Goal: Task Accomplishment & Management: Use online tool/utility

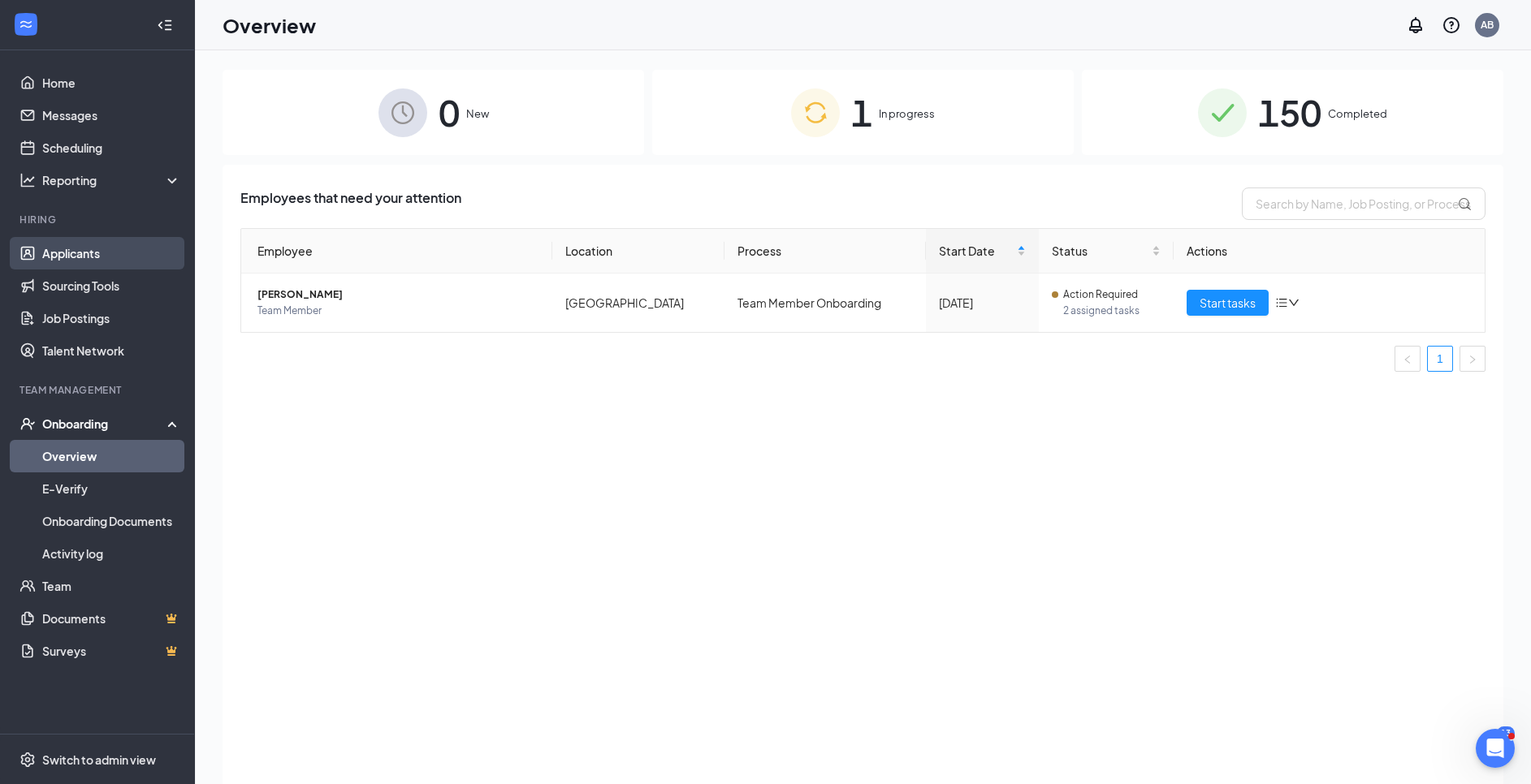
click at [64, 248] on link "Applicants" at bounding box center [112, 253] width 139 height 32
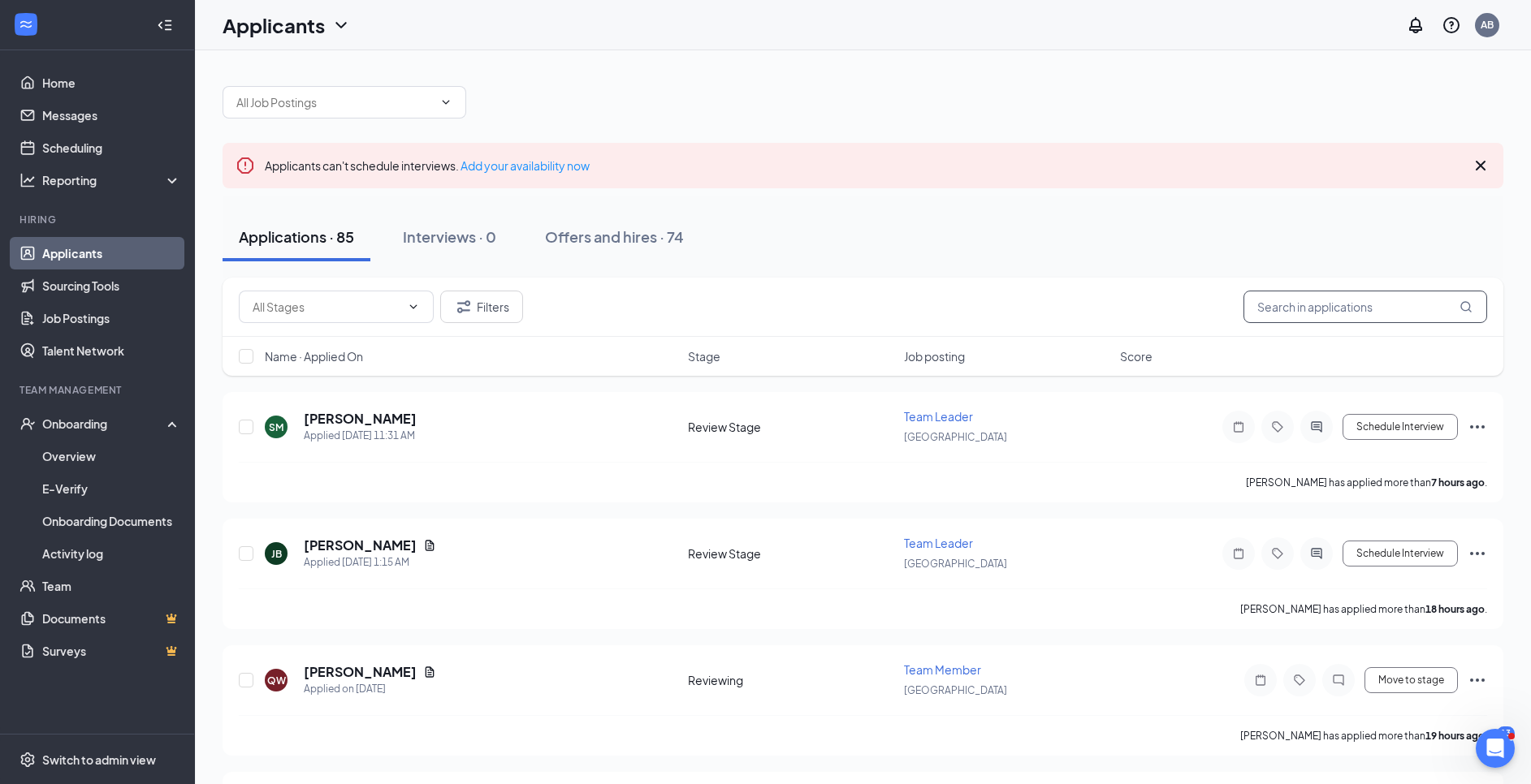
click at [1322, 319] on input "text" at bounding box center [1364, 307] width 243 height 32
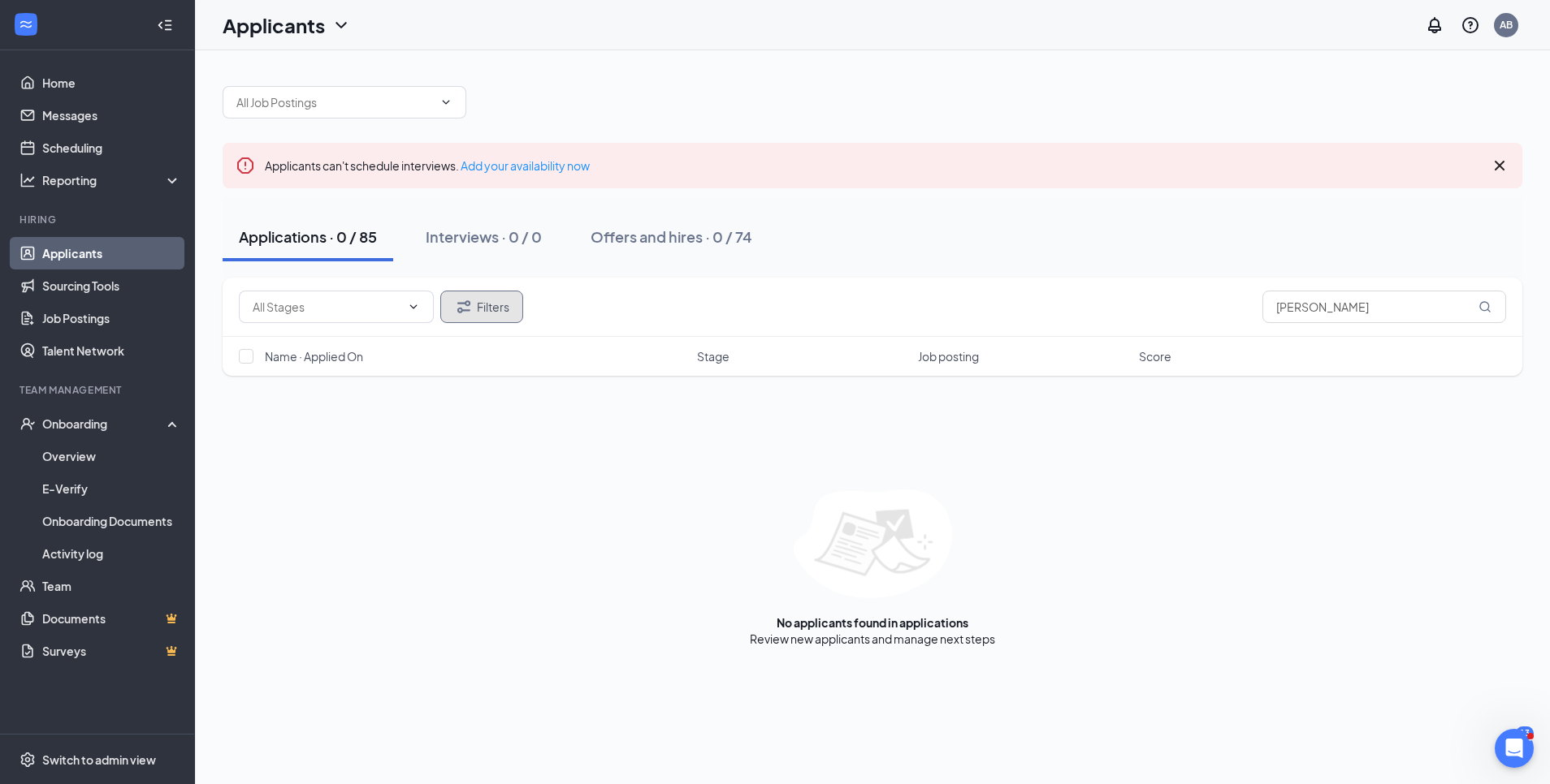
click at [477, 303] on button "Filters" at bounding box center [482, 307] width 83 height 32
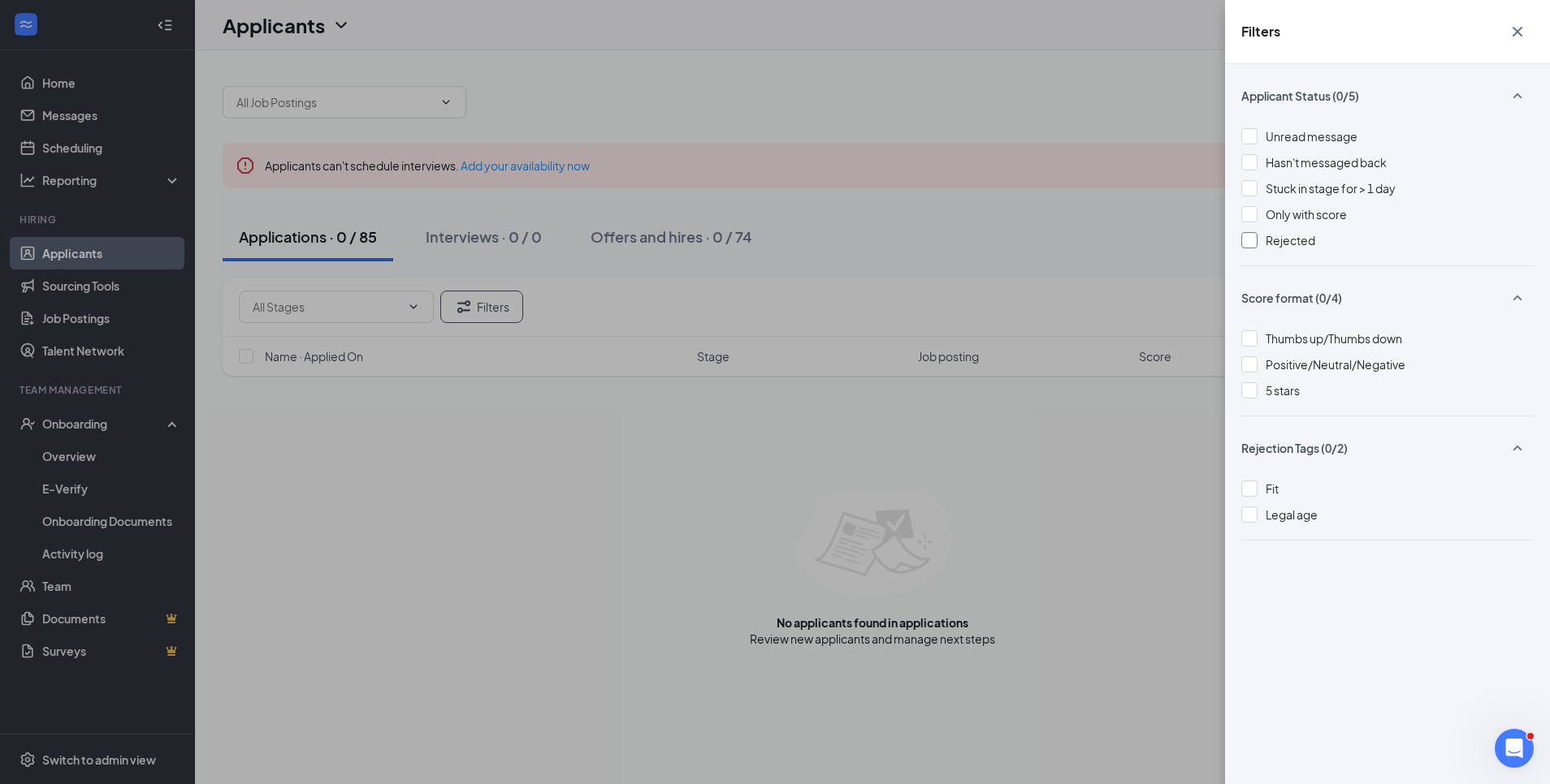
click at [1245, 241] on div at bounding box center [1249, 240] width 16 height 16
click at [1516, 25] on icon "Cross" at bounding box center [1517, 31] width 20 height 19
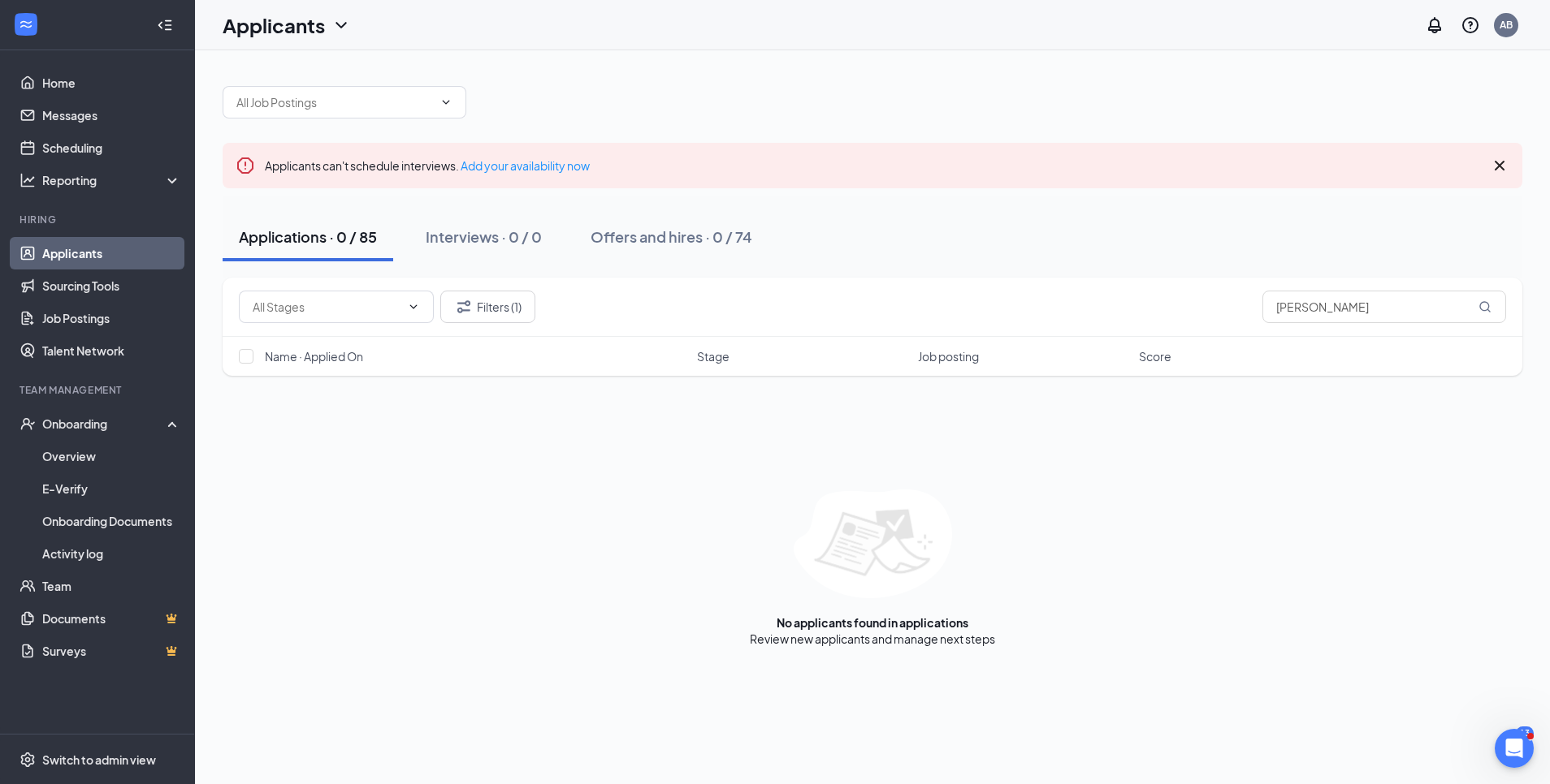
click at [1503, 158] on icon "Cross" at bounding box center [1499, 165] width 20 height 19
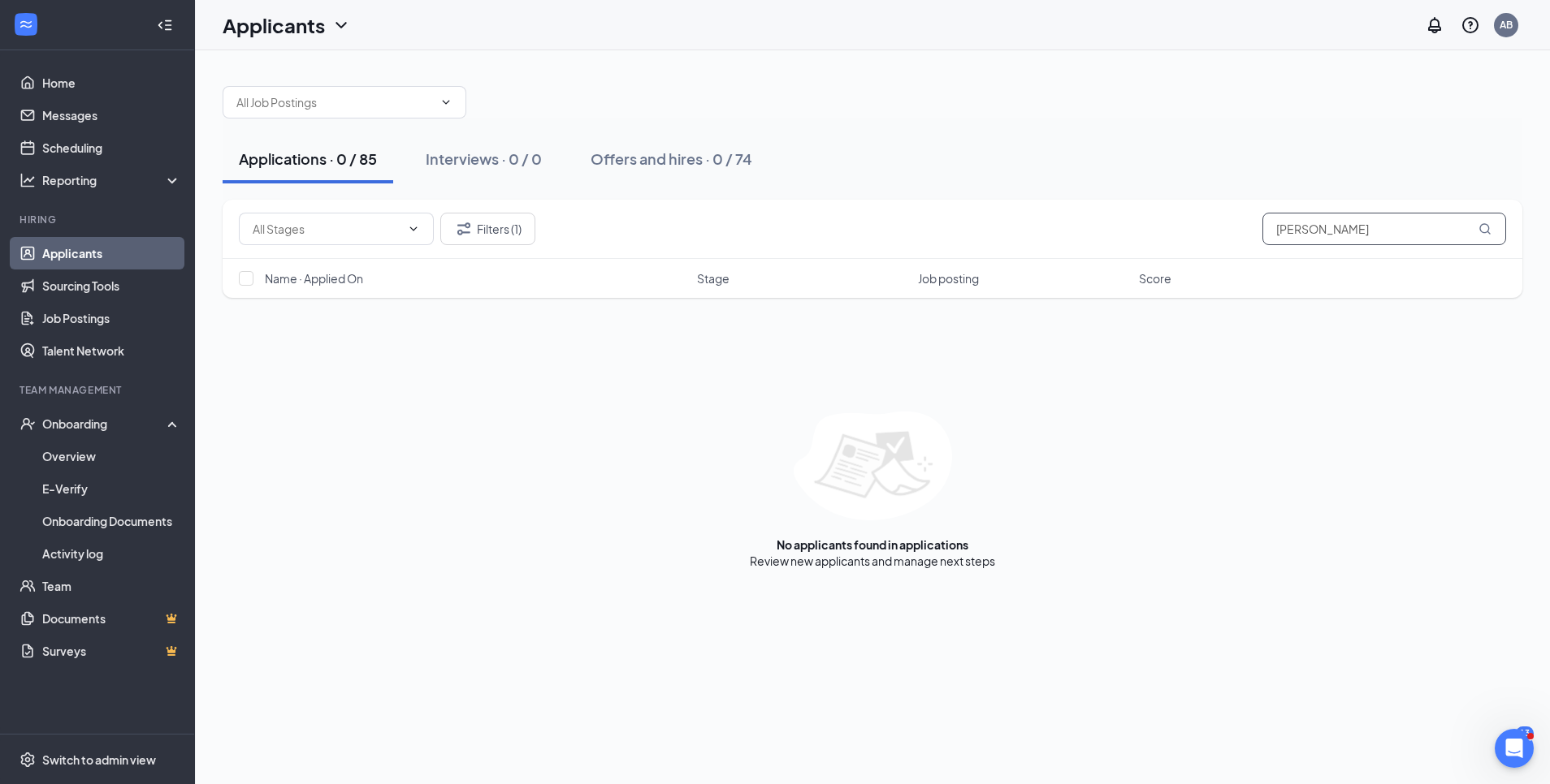
drag, startPoint x: 1358, startPoint y: 231, endPoint x: 1024, endPoint y: 231, distance: 334.0
click at [1024, 231] on div "Filters (1) [PERSON_NAME]" at bounding box center [873, 229] width 1267 height 32
type input "jaque"
click at [87, 110] on link "Messages" at bounding box center [112, 115] width 139 height 32
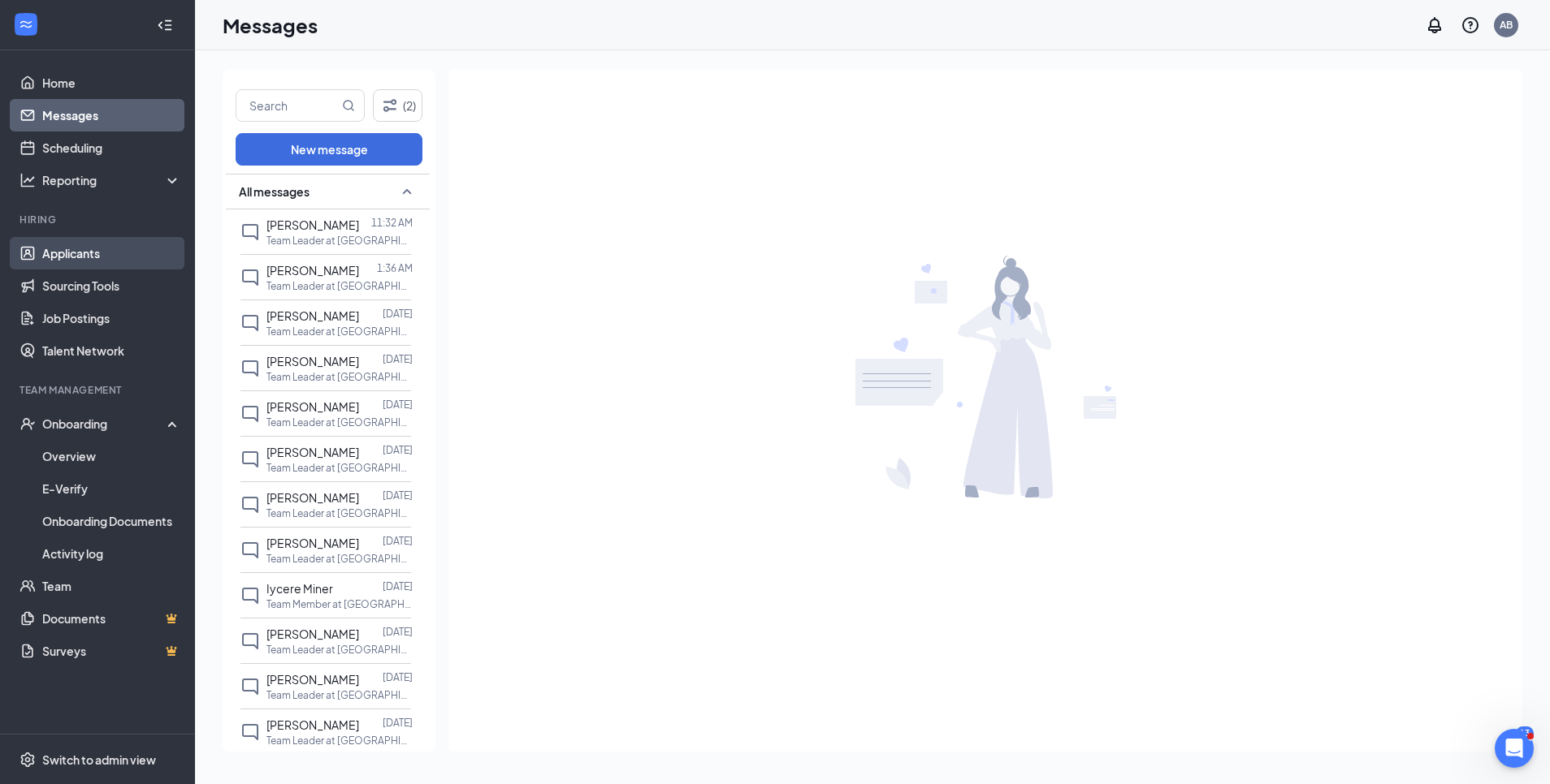
click at [42, 246] on link "Applicants" at bounding box center [112, 253] width 139 height 32
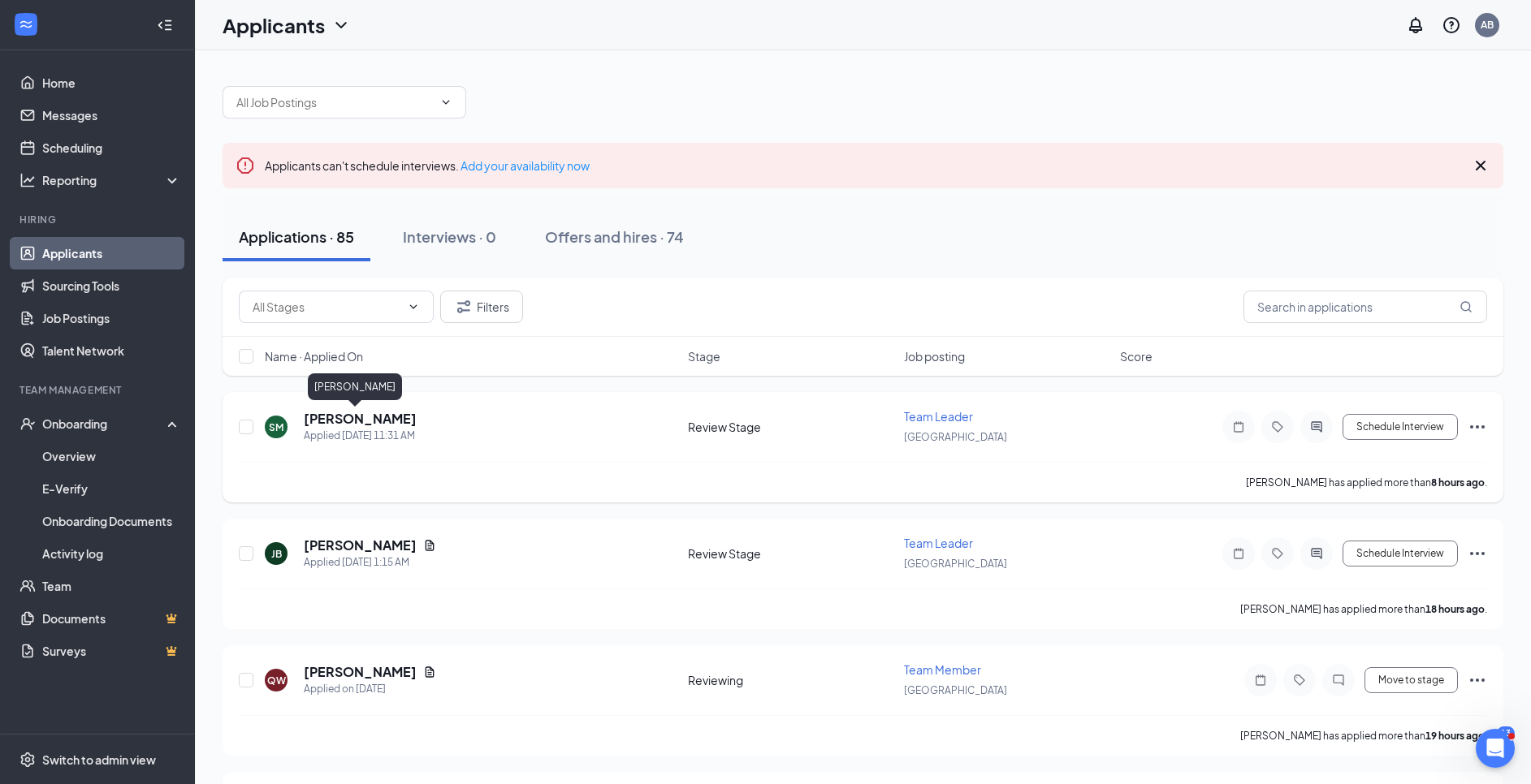
click at [336, 419] on h5 "[PERSON_NAME]" at bounding box center [359, 419] width 113 height 18
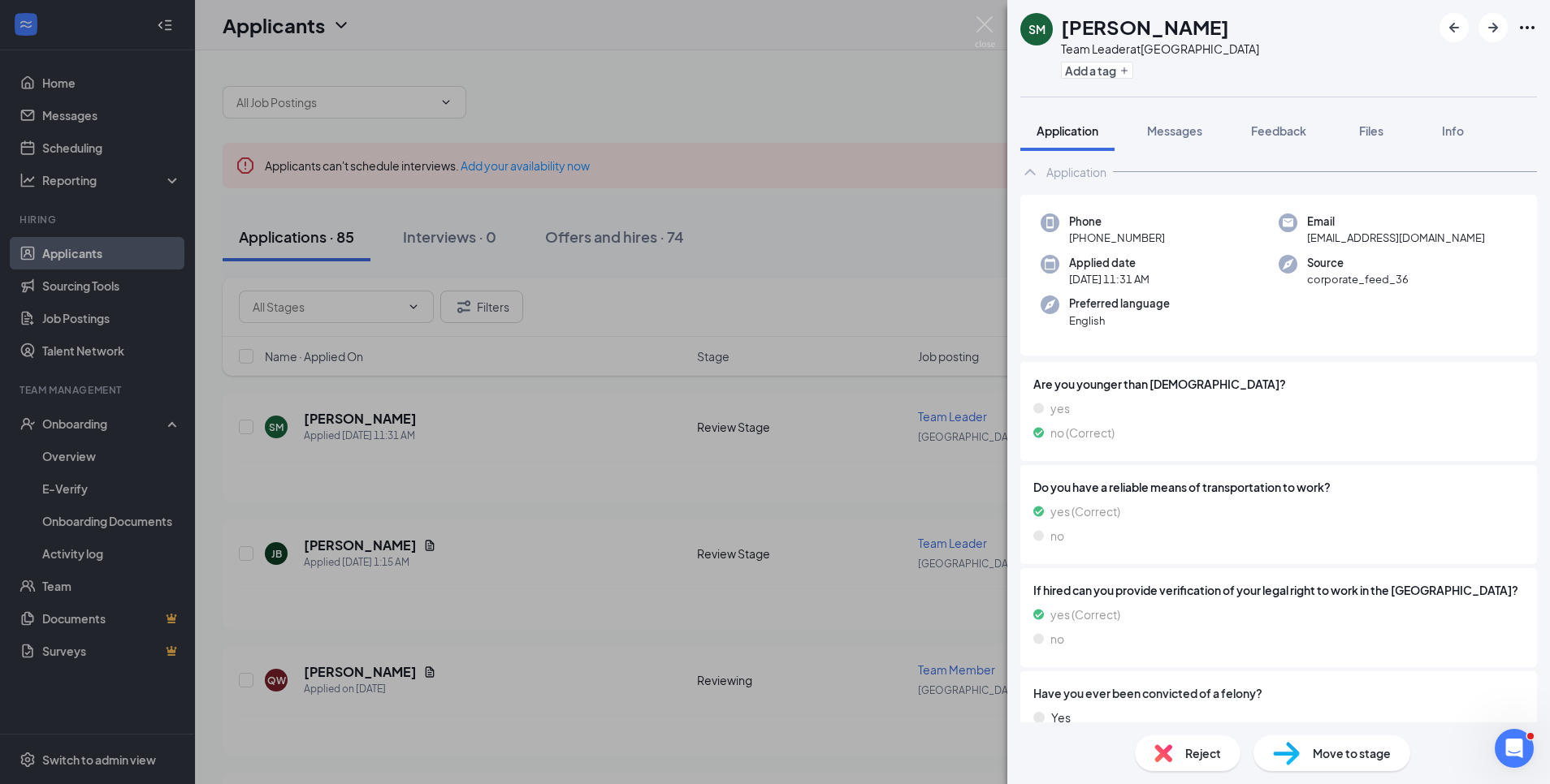
scroll to position [42, 0]
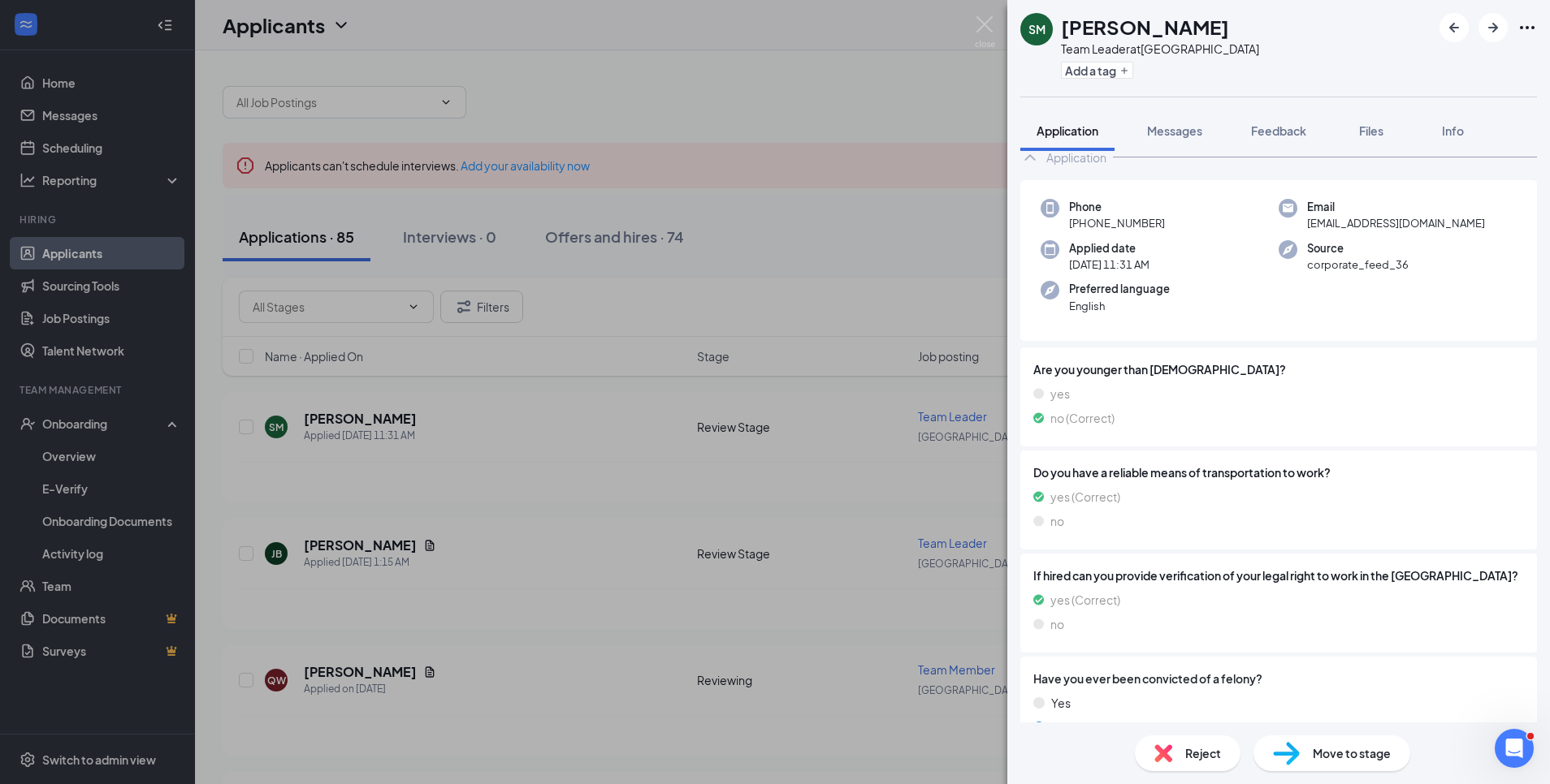
click at [828, 94] on div "SM [PERSON_NAME] Team Leader at [GEOGRAPHIC_DATA] Add a tag Application Message…" at bounding box center [775, 392] width 1550 height 784
